Goal: Find contact information: Find contact information

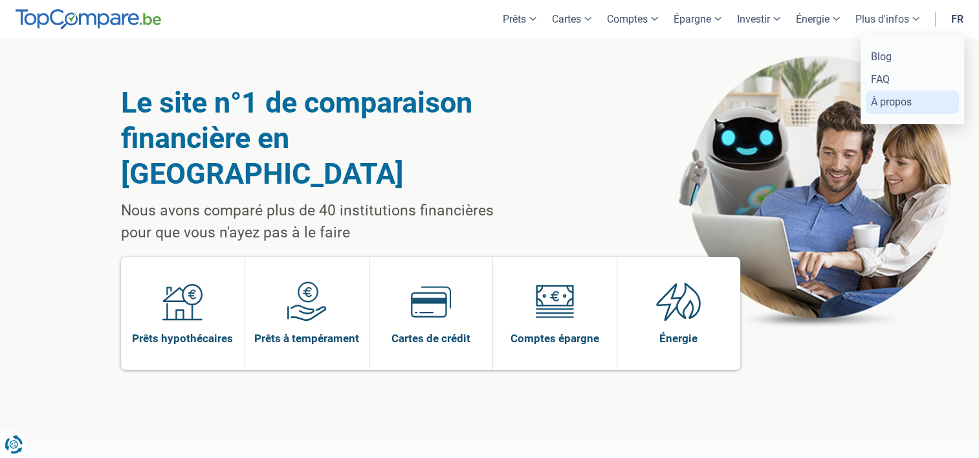
click at [890, 94] on link "À propos" at bounding box center [912, 102] width 93 height 23
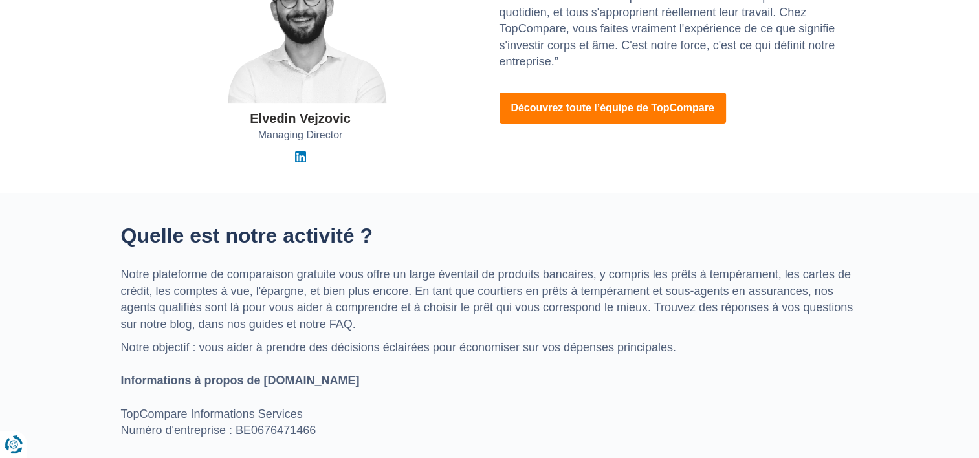
scroll to position [518, 0]
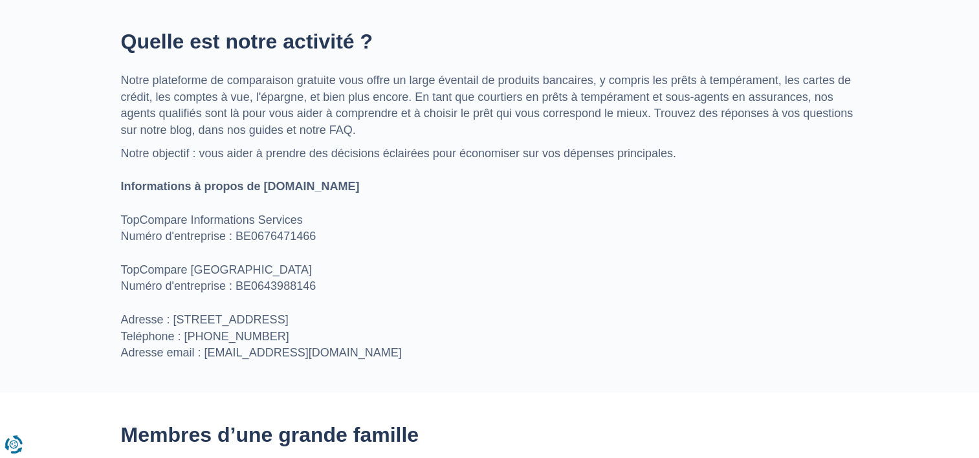
click at [425, 167] on p "Notre objectif : vous aider à prendre des décisions éclairées pour économiser s…" at bounding box center [490, 254] width 738 height 216
click at [424, 168] on p "Notre objectif : vous aider à prendre des décisions éclairées pour économiser s…" at bounding box center [490, 254] width 738 height 216
click at [425, 168] on p "Notre objectif : vous aider à prendre des décisions éclairées pour économiser s…" at bounding box center [490, 254] width 738 height 216
click at [417, 324] on p "Notre objectif : vous aider à prendre des décisions éclairées pour économiser s…" at bounding box center [490, 254] width 738 height 216
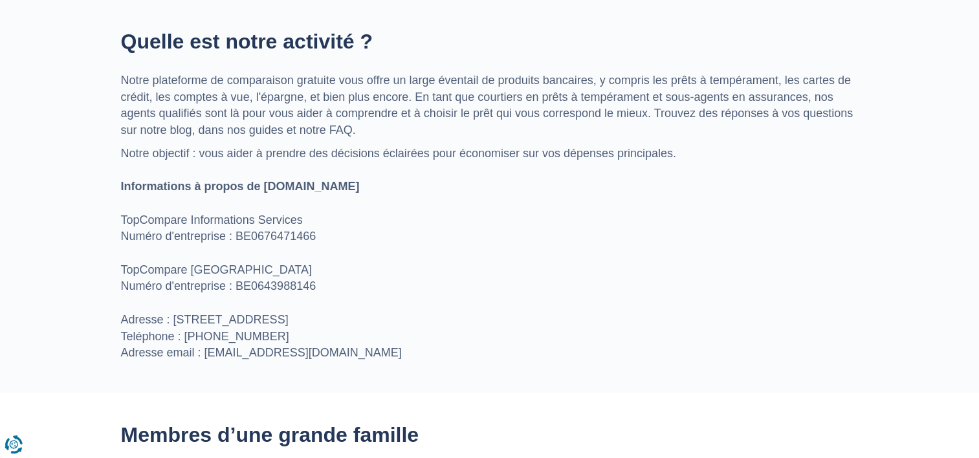
drag, startPoint x: 287, startPoint y: 334, endPoint x: 212, endPoint y: 329, distance: 75.2
click at [212, 329] on p "Notre objectif : vous aider à prendre des décisions éclairées pour économiser s…" at bounding box center [490, 254] width 738 height 216
copy p "0) 2 886 00 76"
click at [304, 239] on p "Notre objectif : vous aider à prendre des décisions éclairées pour économiser s…" at bounding box center [490, 254] width 738 height 216
click at [303, 239] on p "Notre objectif : vous aider à prendre des décisions éclairées pour économiser s…" at bounding box center [490, 254] width 738 height 216
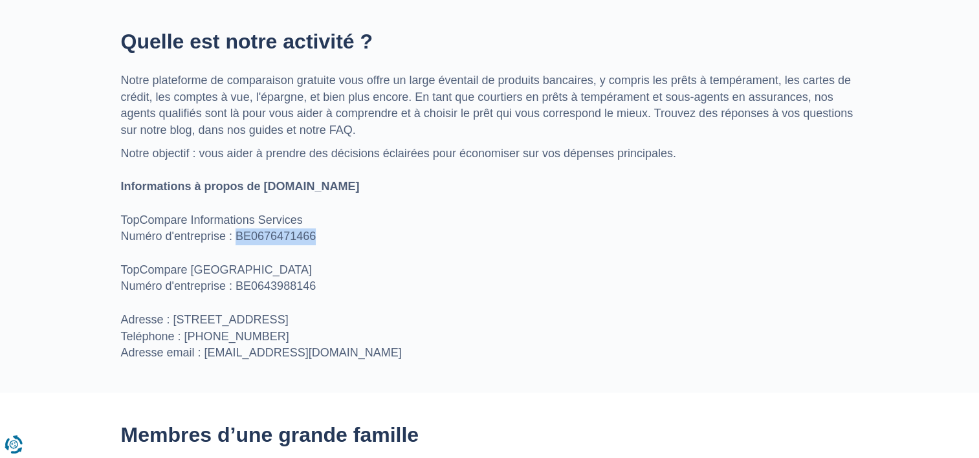
click at [303, 239] on p "Notre objectif : vous aider à prendre des décisions éclairées pour économiser s…" at bounding box center [490, 254] width 738 height 216
copy p "BE0676471466"
click at [283, 290] on p "Notre objectif : vous aider à prendre des décisions éclairées pour économiser s…" at bounding box center [490, 254] width 738 height 216
click at [31, 171] on section "Quelle est notre activité ? Notre plateforme de comparaison gratuite vous offre…" at bounding box center [489, 195] width 979 height 393
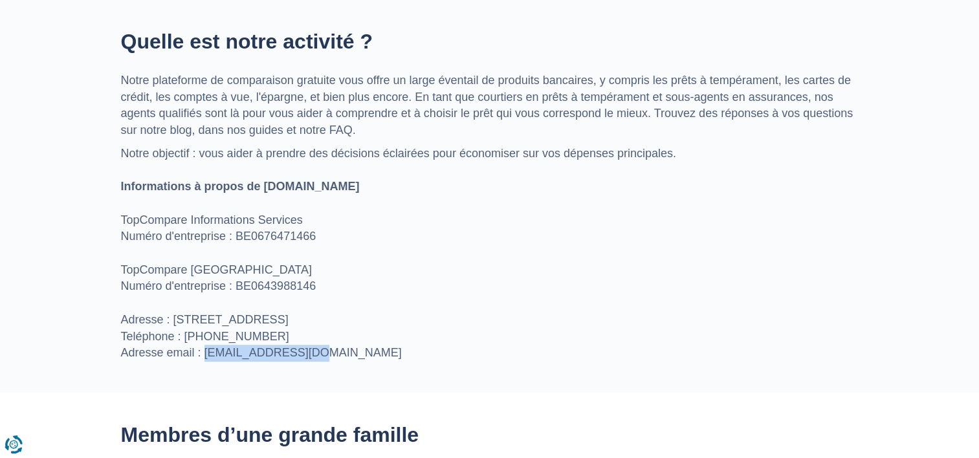
drag, startPoint x: 313, startPoint y: 355, endPoint x: 204, endPoint y: 359, distance: 108.1
click at [204, 359] on p "Notre objectif : vous aider à prendre des décisions éclairées pour économiser s…" at bounding box center [490, 254] width 738 height 216
copy p "info@topcompare.be"
